Goal: Navigation & Orientation: Find specific page/section

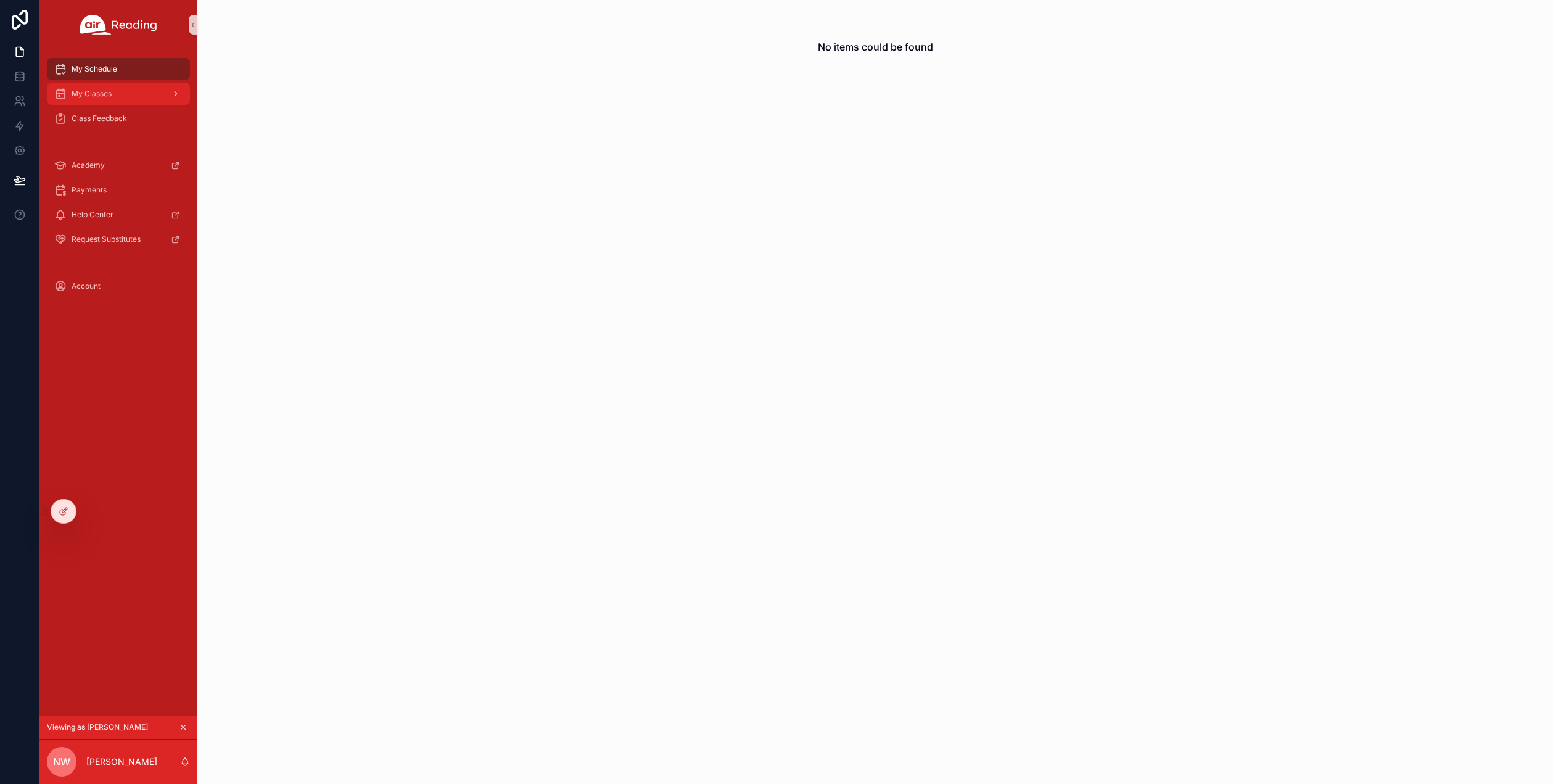
click at [106, 92] on span "My Classes" at bounding box center [92, 94] width 40 height 10
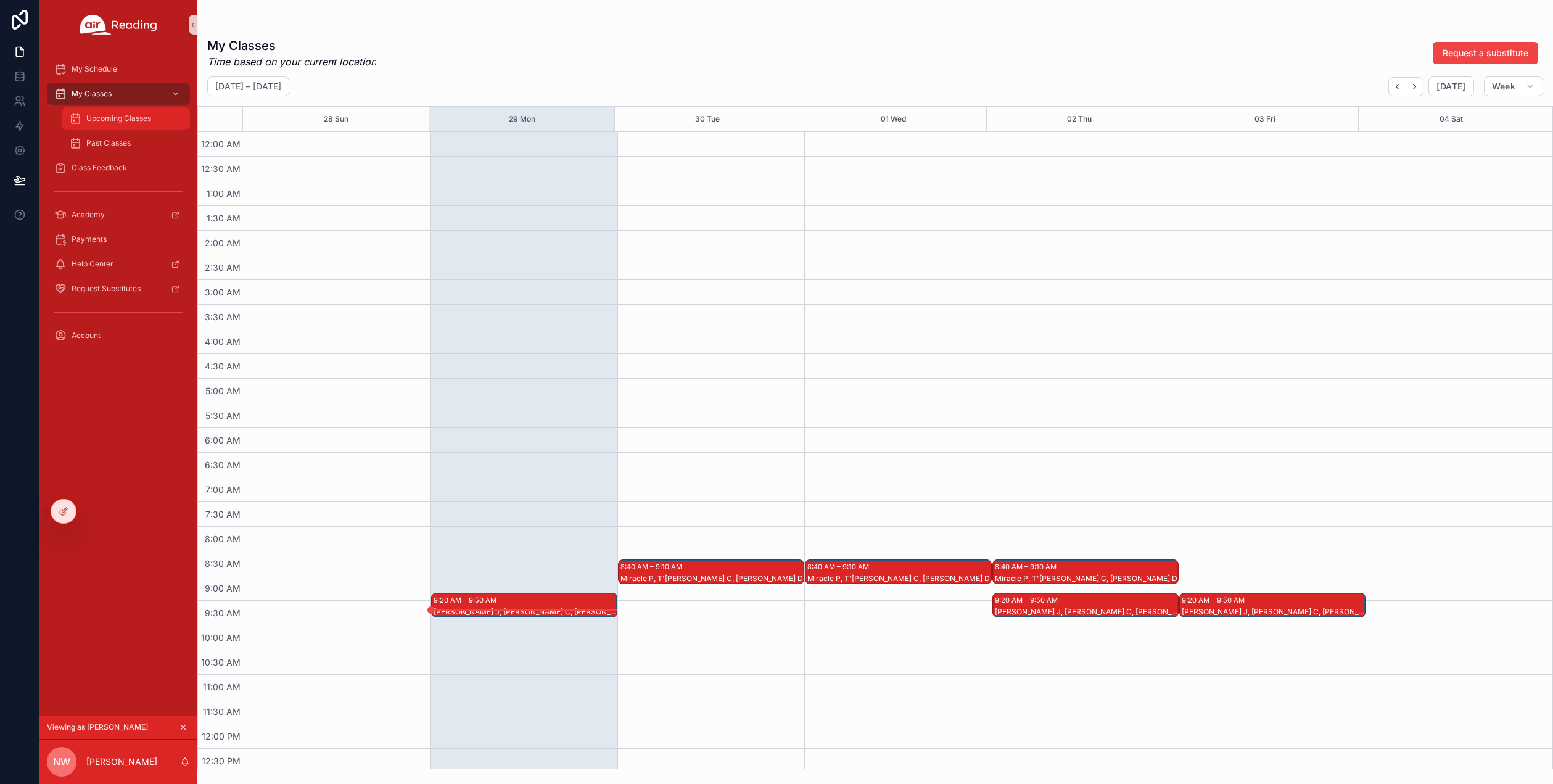
click at [106, 122] on span "Upcoming Classes" at bounding box center [118, 118] width 65 height 10
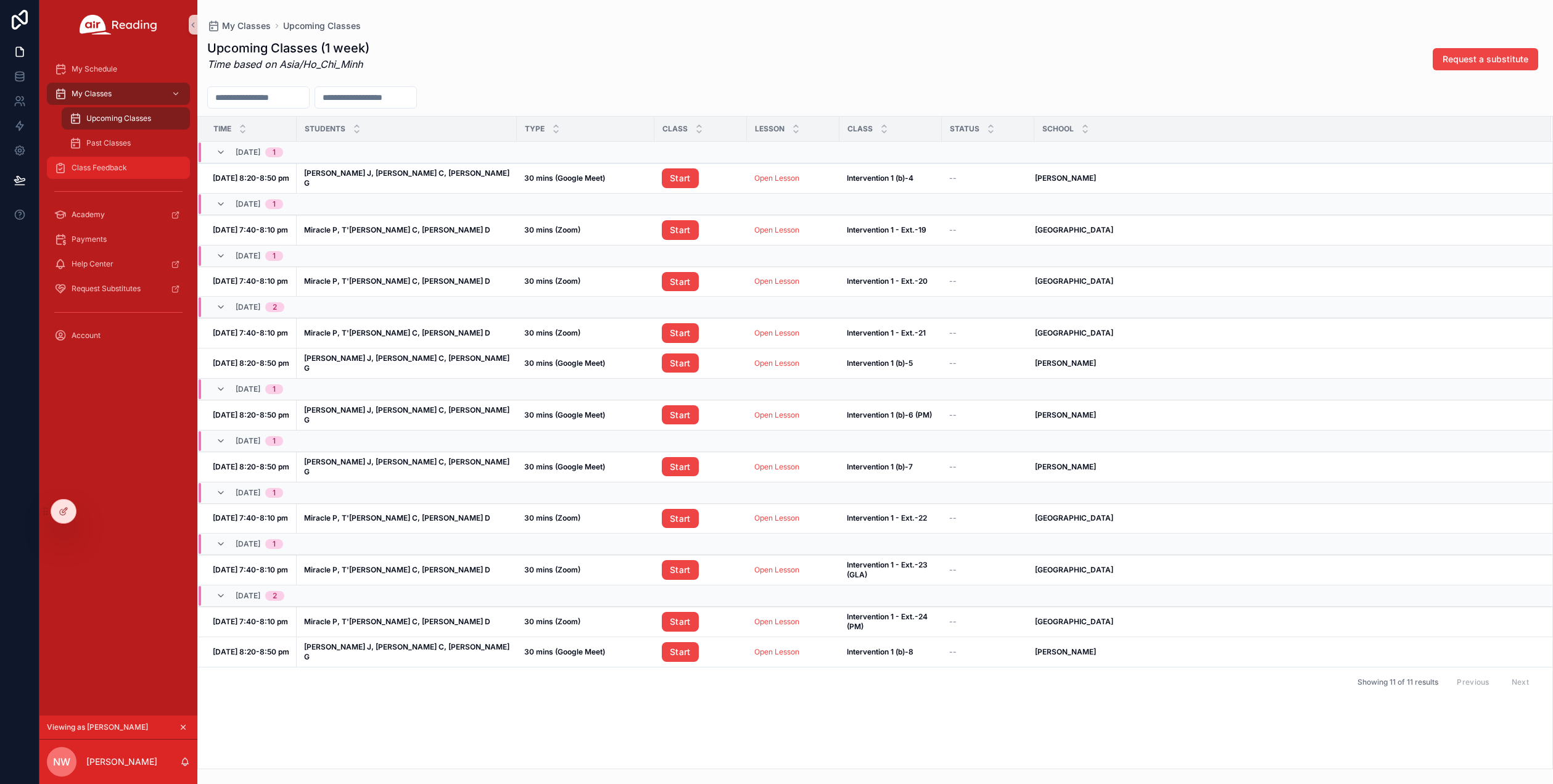
click at [101, 171] on span "Class Feedback" at bounding box center [99, 168] width 55 height 10
